Goal: Task Accomplishment & Management: Use online tool/utility

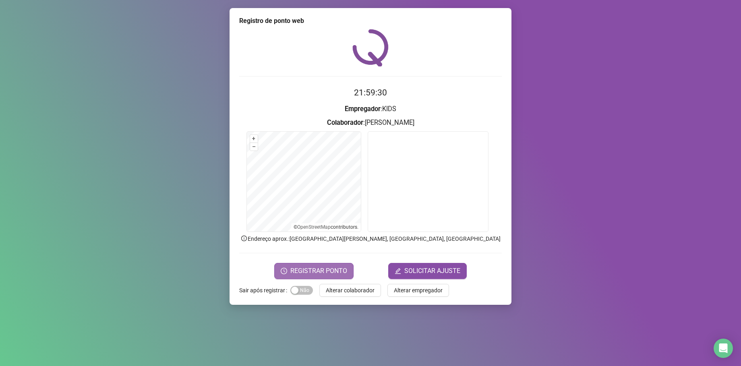
click at [311, 266] on span "REGISTRAR PONTO" at bounding box center [318, 271] width 57 height 10
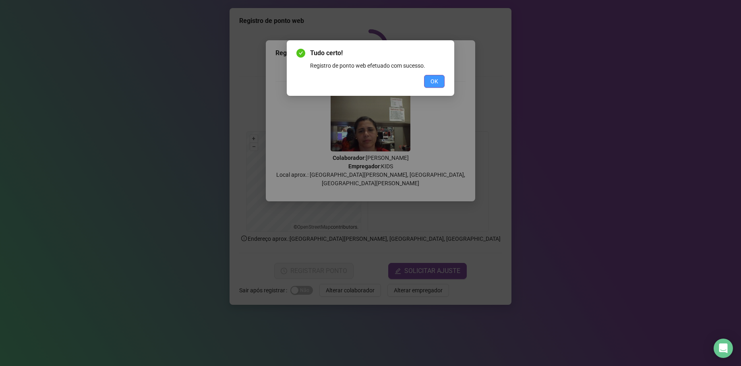
click at [436, 78] on span "OK" at bounding box center [435, 81] width 8 height 9
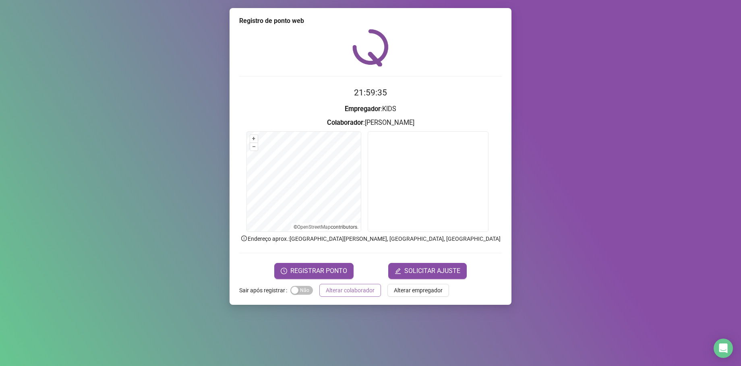
click at [331, 291] on span "Alterar colaborador" at bounding box center [350, 290] width 49 height 9
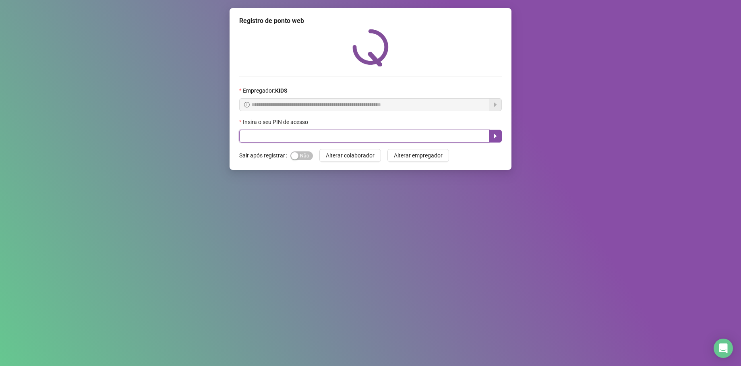
click at [311, 136] on input "text" at bounding box center [364, 136] width 250 height 13
type input "*****"
click at [500, 136] on button "button" at bounding box center [495, 136] width 13 height 13
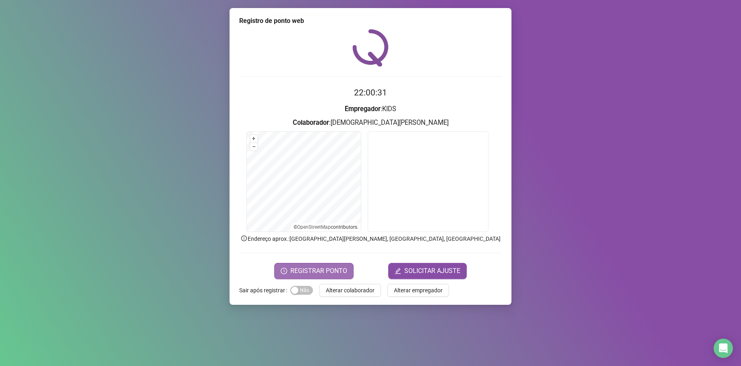
click at [319, 271] on span "REGISTRAR PONTO" at bounding box center [318, 271] width 57 height 10
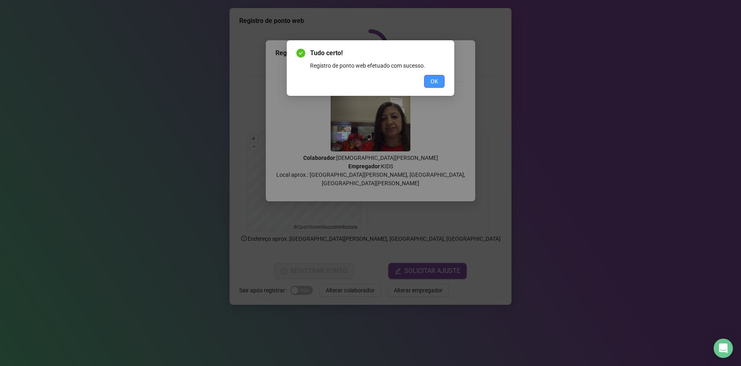
click at [426, 83] on button "OK" at bounding box center [434, 81] width 21 height 13
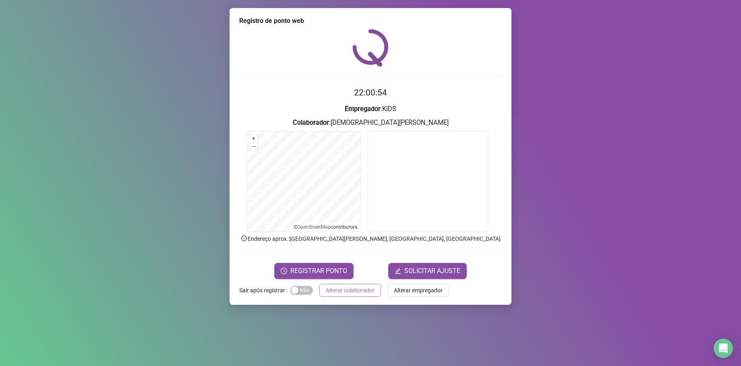
click at [352, 293] on span "Alterar colaborador" at bounding box center [350, 290] width 49 height 9
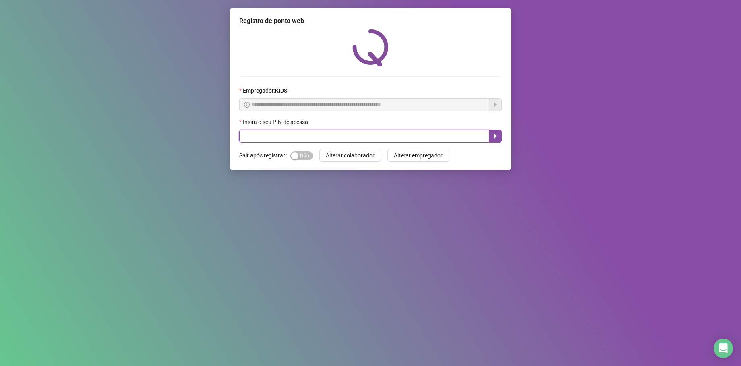
click at [246, 135] on input "text" at bounding box center [364, 136] width 250 height 13
type input "*****"
click at [499, 138] on button "button" at bounding box center [495, 136] width 13 height 13
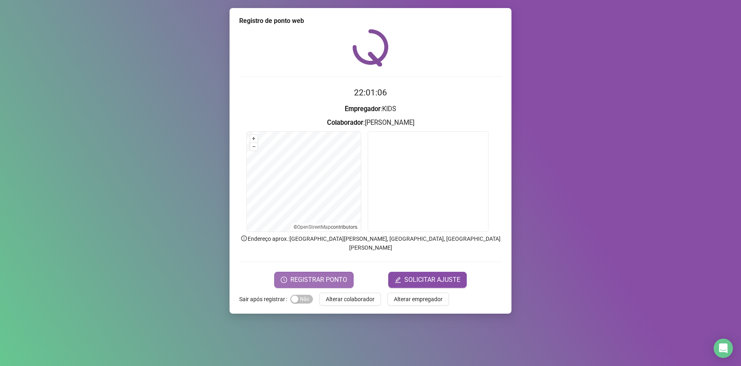
click at [294, 276] on button "REGISTRAR PONTO" at bounding box center [313, 280] width 79 height 16
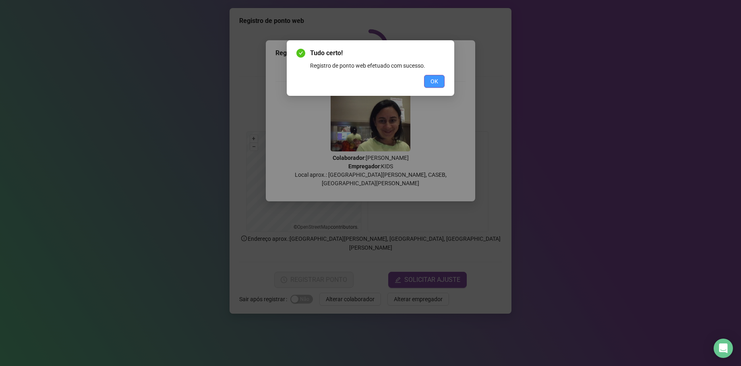
click at [430, 79] on button "OK" at bounding box center [434, 81] width 21 height 13
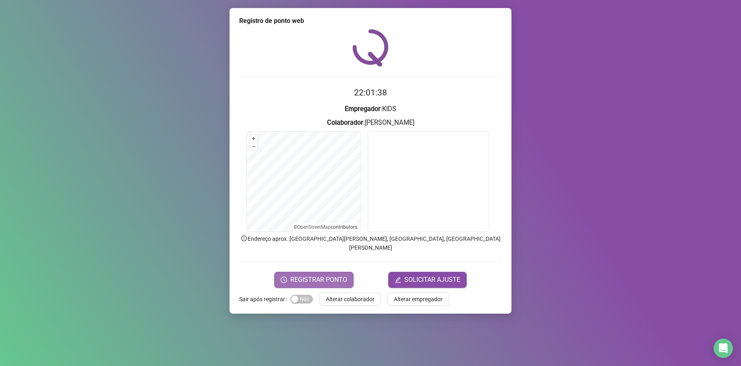
click at [333, 275] on span "REGISTRAR PONTO" at bounding box center [318, 280] width 57 height 10
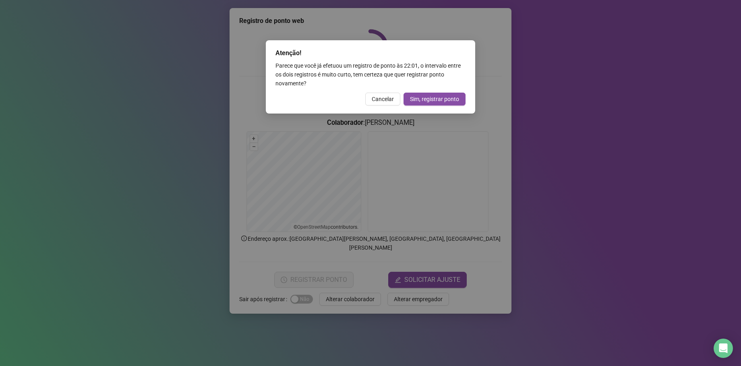
click at [640, 319] on div "Atenção! Parece que você já efetuou um registro de ponto às 22:01 , o intervalo…" at bounding box center [370, 183] width 741 height 366
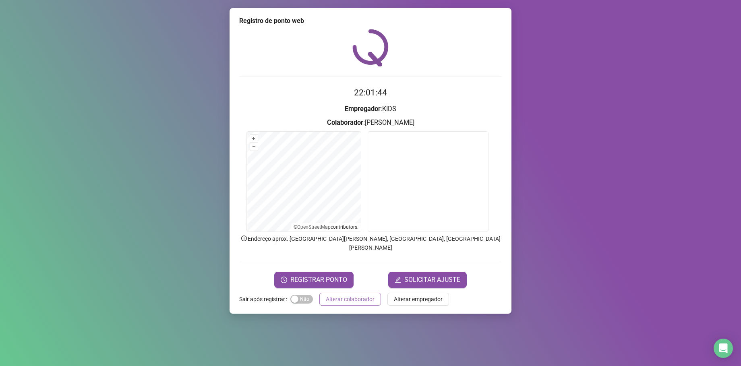
click at [360, 295] on span "Alterar colaborador" at bounding box center [350, 299] width 49 height 9
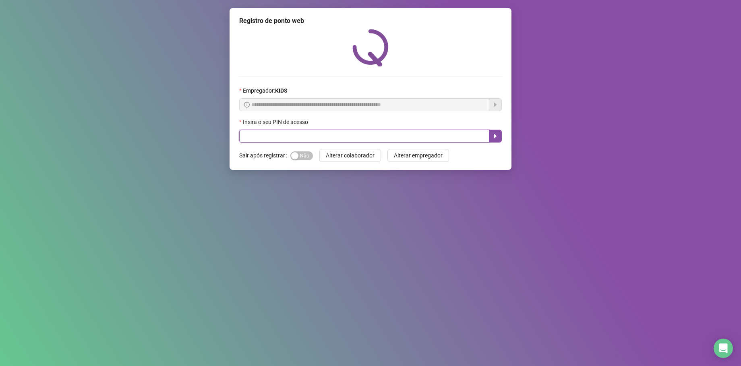
click at [276, 133] on input "text" at bounding box center [364, 136] width 250 height 13
type input "*****"
click at [499, 136] on button "button" at bounding box center [495, 136] width 13 height 13
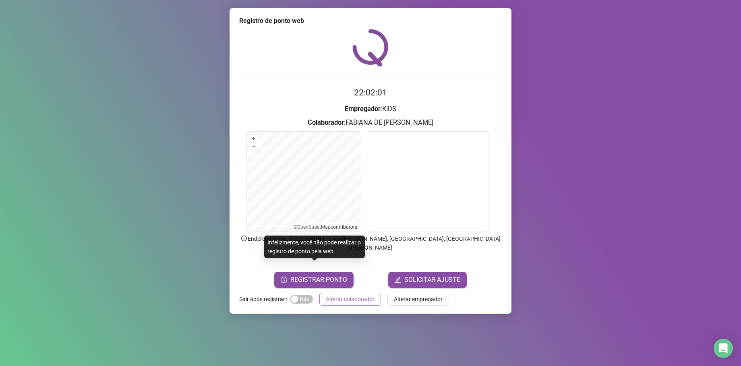
click at [359, 295] on span "Alterar colaborador" at bounding box center [350, 299] width 49 height 9
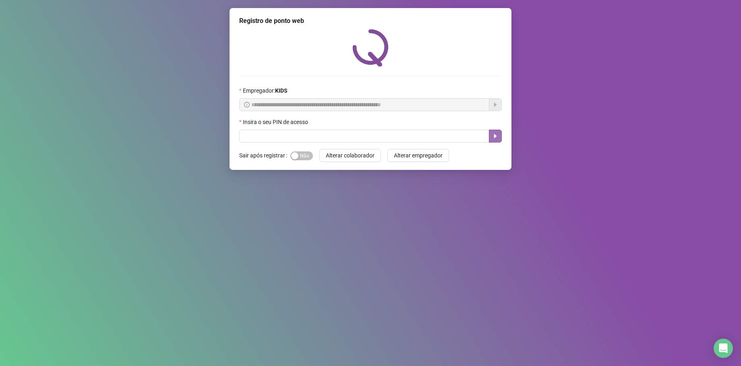
click at [498, 133] on icon "caret-right" at bounding box center [495, 136] width 6 height 6
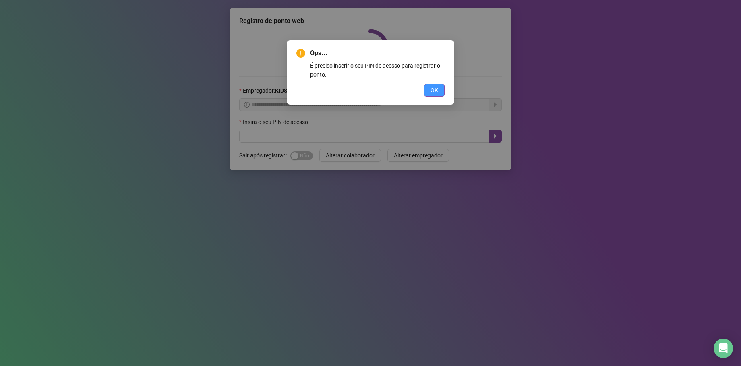
click at [440, 90] on button "OK" at bounding box center [434, 90] width 21 height 13
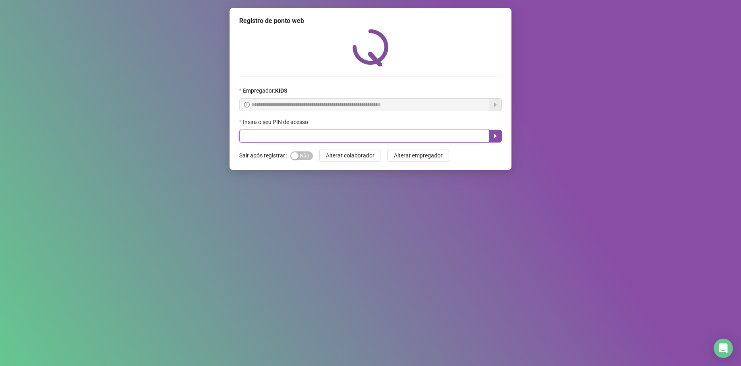
click at [287, 137] on input "text" at bounding box center [364, 136] width 250 height 13
type input "*****"
click at [494, 136] on icon "caret-right" at bounding box center [495, 136] width 6 height 6
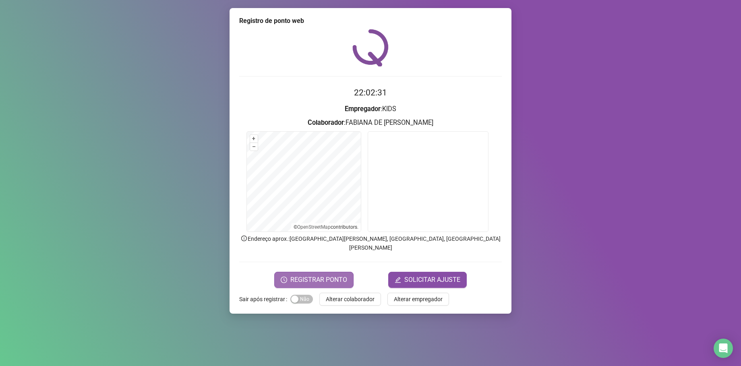
click at [332, 275] on span "REGISTRAR PONTO" at bounding box center [318, 280] width 57 height 10
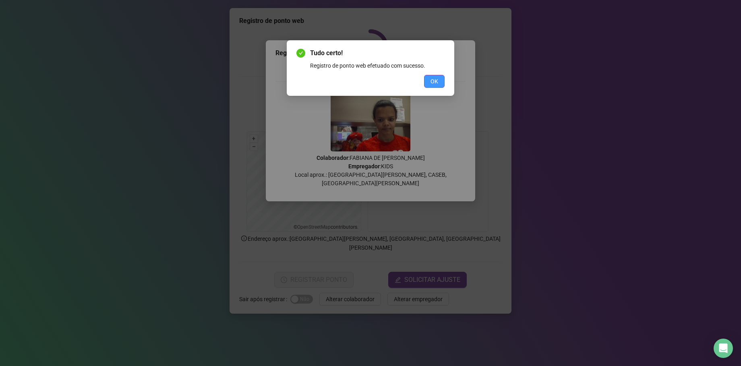
click at [433, 81] on span "OK" at bounding box center [435, 81] width 8 height 9
